Goal: Navigation & Orientation: Find specific page/section

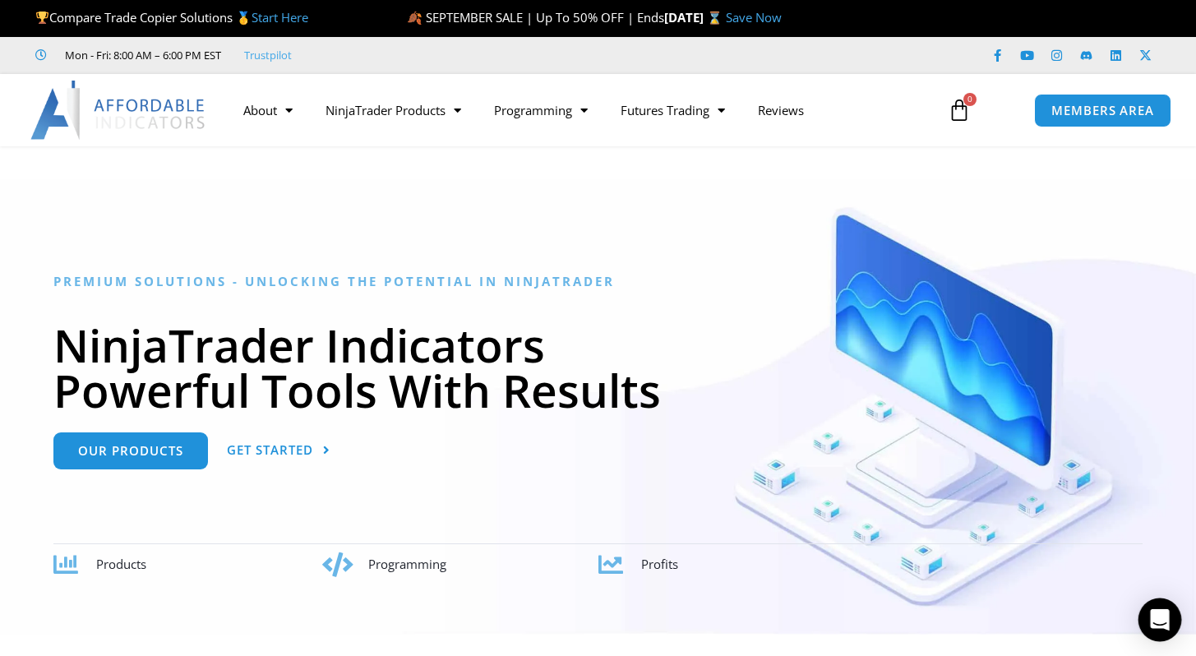
click at [1154, 615] on icon "Open Intercom Messenger" at bounding box center [1159, 619] width 19 height 21
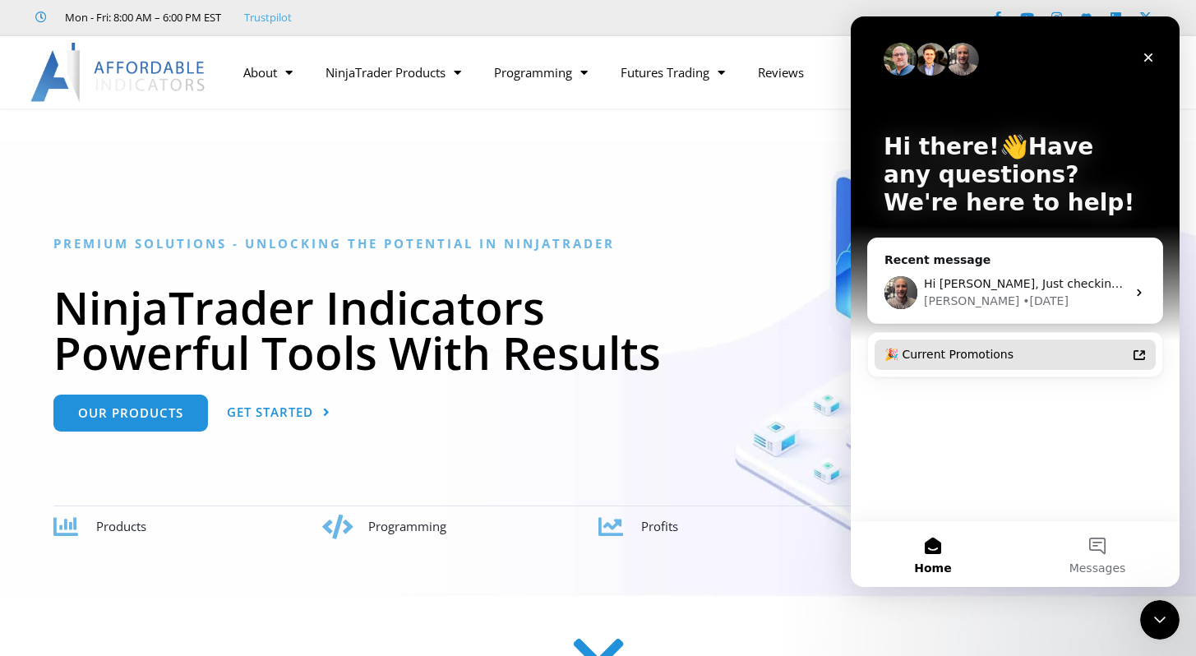
scroll to position [122, 0]
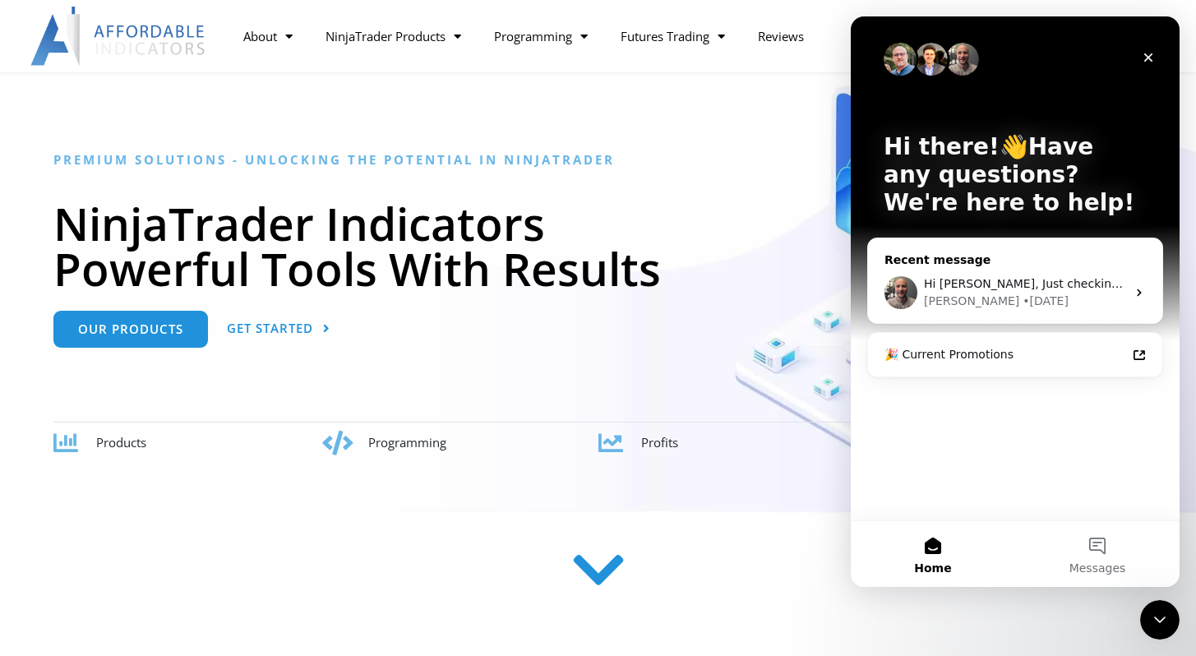
click at [1133, 289] on icon "Intercom messenger" at bounding box center [1139, 292] width 13 height 13
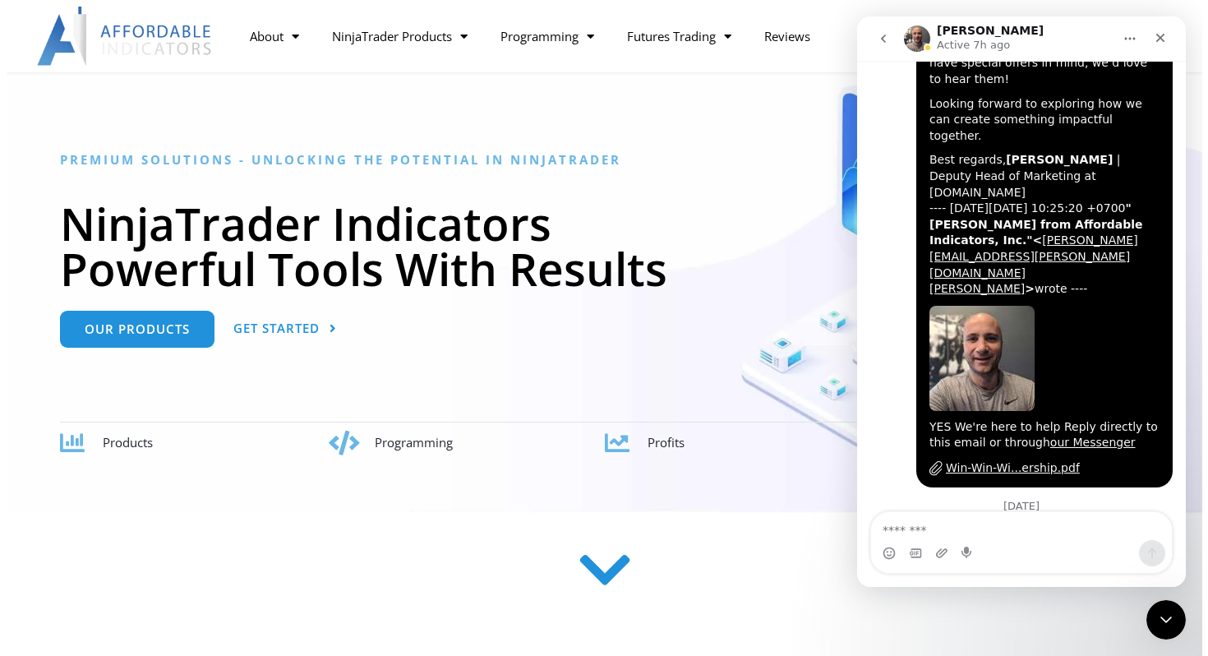
scroll to position [1483, 0]
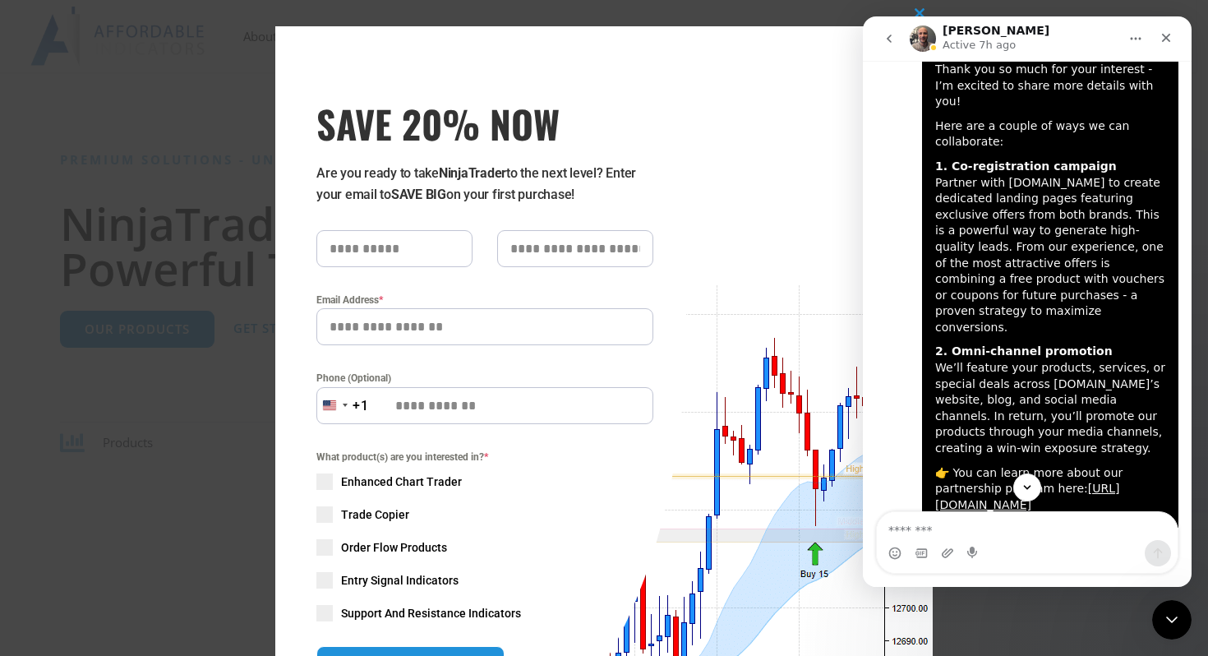
click at [889, 42] on icon "go back" at bounding box center [889, 38] width 13 height 13
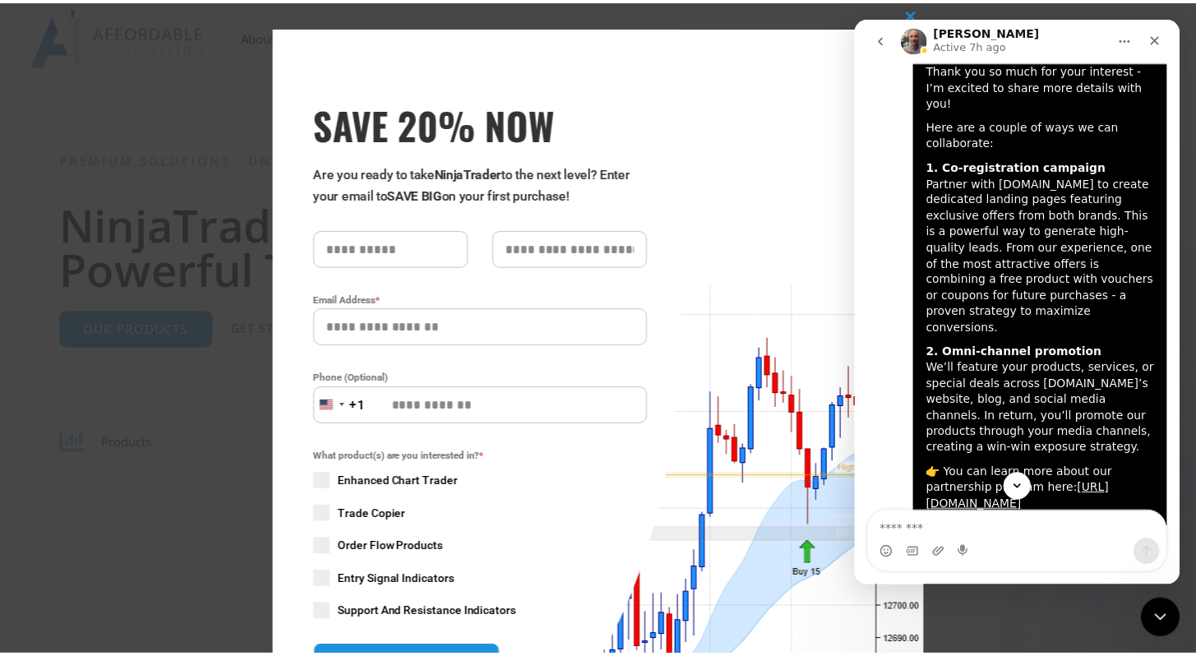
scroll to position [0, 0]
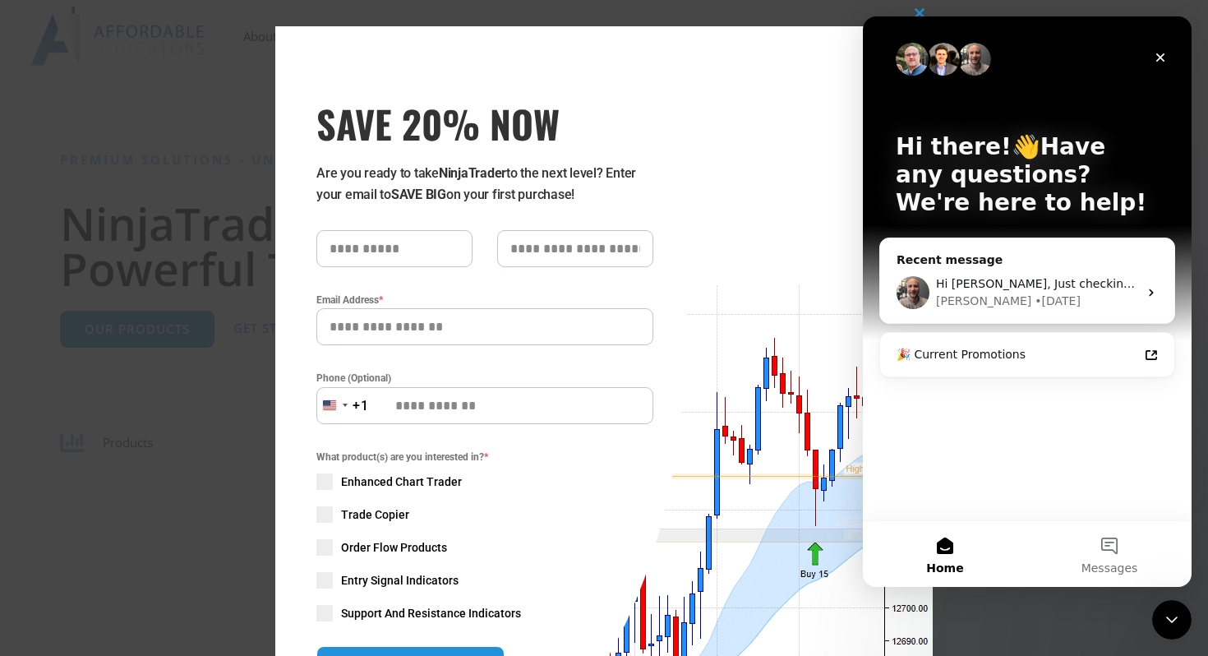
click at [914, 21] on div "Hi there!👋Have any questions? We're here to help!" at bounding box center [1028, 178] width 296 height 324
click at [914, 12] on span "SAVE 20% NOW popup" at bounding box center [920, 13] width 26 height 10
